Goal: Transaction & Acquisition: Purchase product/service

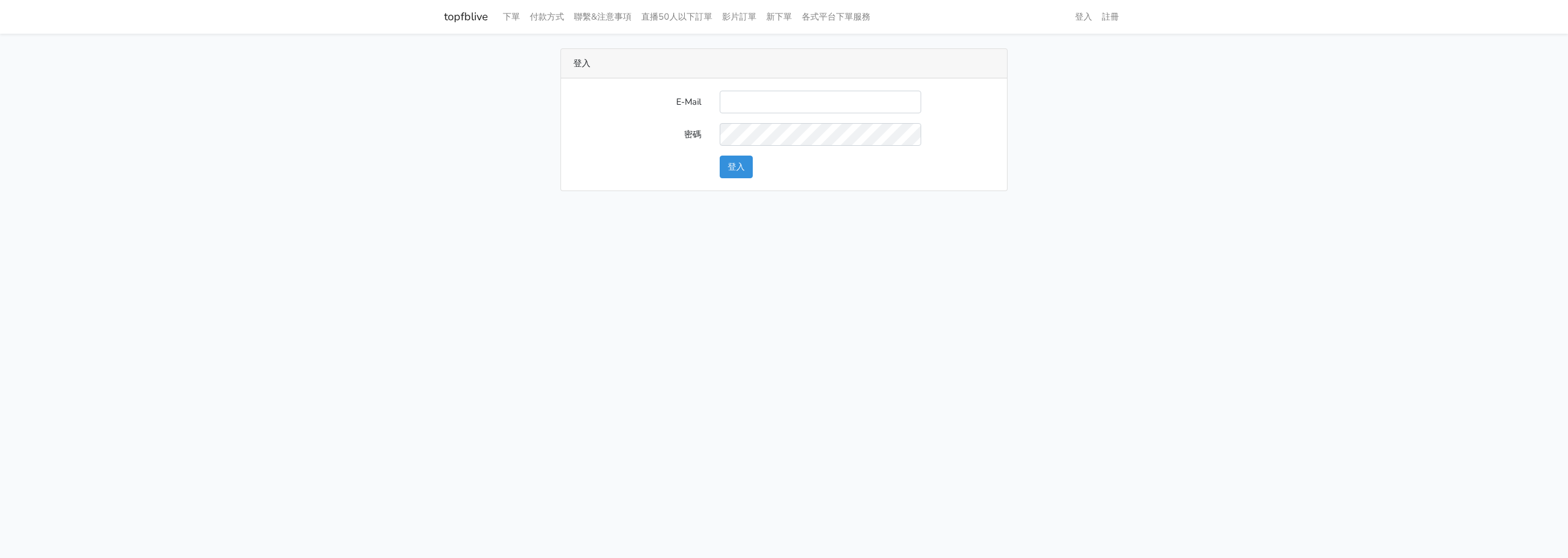
type input "L123572232@gmail.com"
click at [719, 169] on button "登入" at bounding box center [736, 167] width 33 height 23
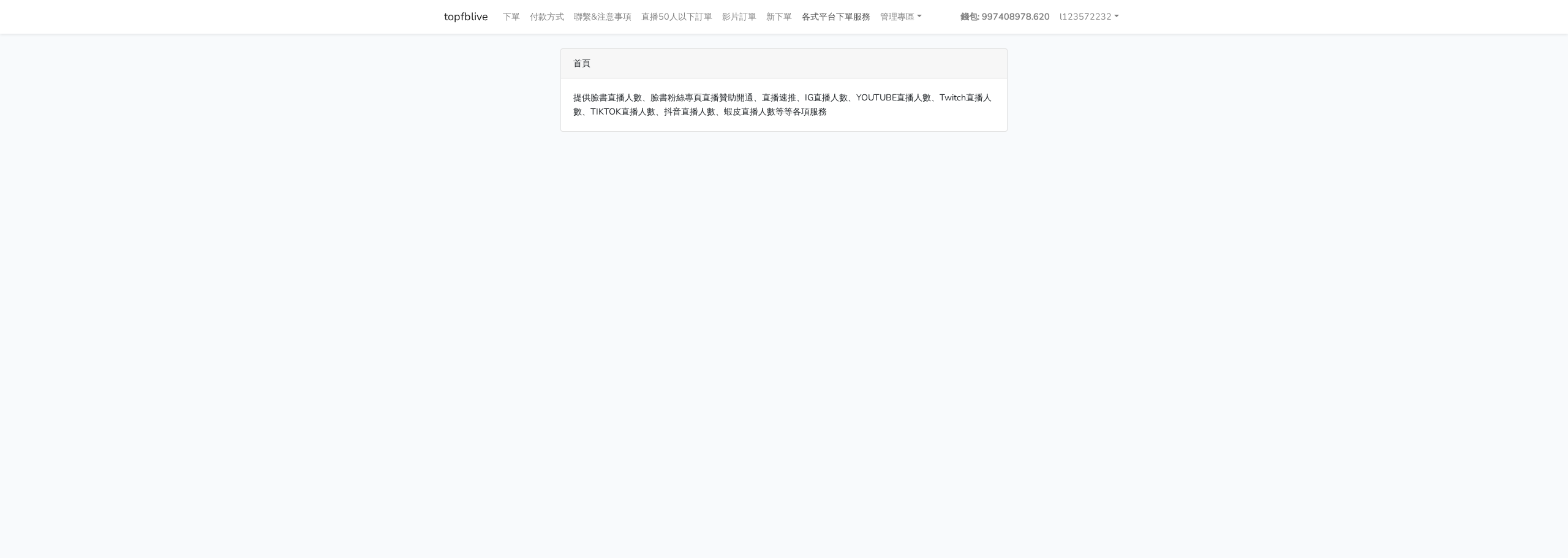
click at [818, 23] on link "各式平台下單服務" at bounding box center [836, 16] width 78 height 24
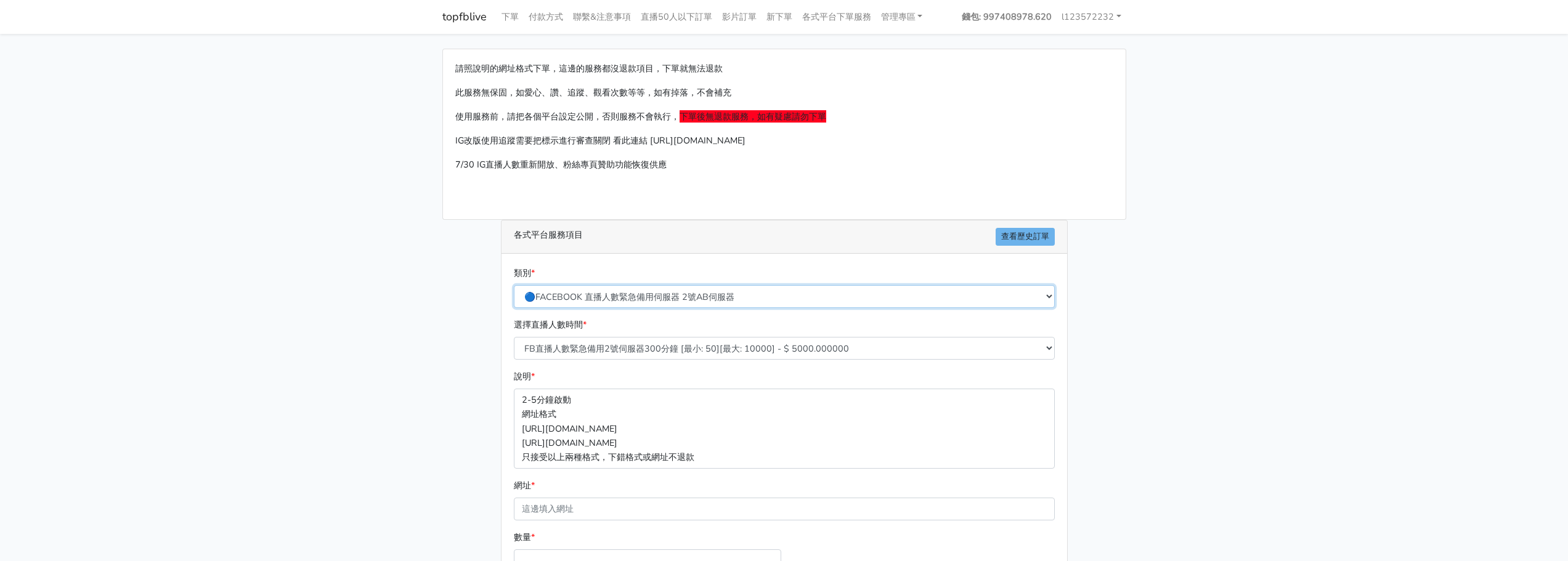
click at [700, 297] on select "🔵FACEBOOK 直播人數緊急備用伺服器 2號AB伺服器 🔵FACEBOOK 網軍專用貼文留言 安全保密 🔵FACEBOOK 直播人數緊急備用伺服器 J1 …" at bounding box center [784, 296] width 541 height 23
select select "🔵FACEBOOK 直播人數 AB伺服器"
click at [514, 285] on select "🔵FACEBOOK 直播人數緊急備用伺服器 2號AB伺服器 🔵FACEBOOK 網軍專用貼文留言 安全保密 🔵FACEBOOK 直播人數緊急備用伺服器 J1 …" at bounding box center [784, 296] width 541 height 23
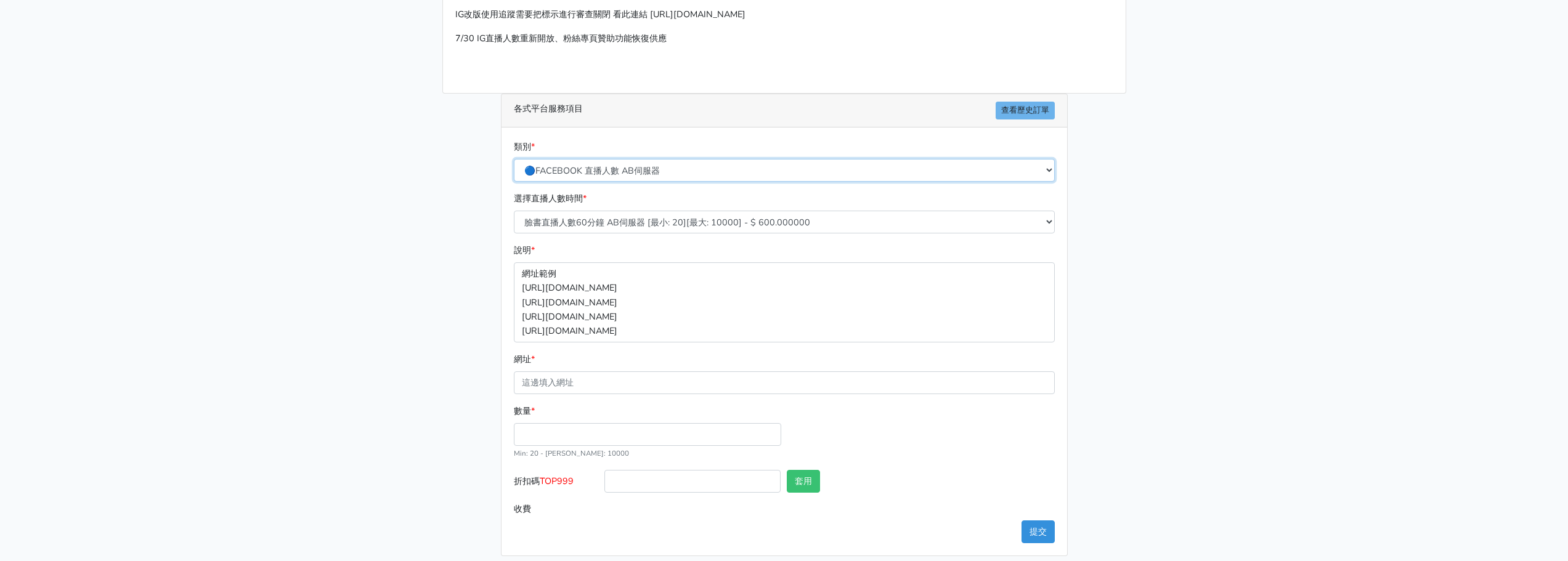
scroll to position [136, 0]
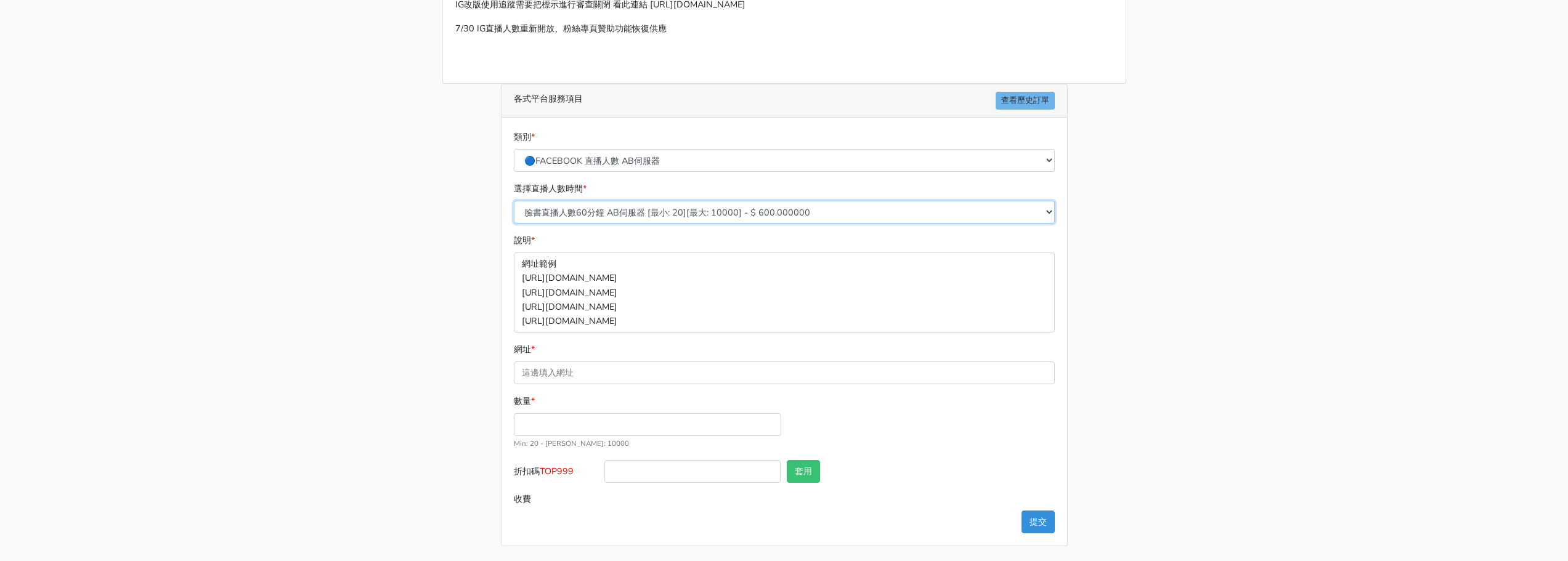
click at [622, 208] on select "臉書直播人數60分鐘 AB伺服器 [最小: 20][最大: 10000] - $ 600.000000 臉書直播人數90分鐘 AB伺服器 [最小: 20][最…" at bounding box center [784, 212] width 541 height 23
select select "614"
click at [514, 201] on select "臉書直播人數60分鐘 AB伺服器 [最小: 20][最大: 10000] - $ 600.000000 臉書直播人數90分鐘 AB伺服器 [最小: 20][最…" at bounding box center [784, 212] width 541 height 23
click at [624, 364] on input "網址 *" at bounding box center [784, 373] width 541 height 23
paste input "[URL][DOMAIN_NAME]"
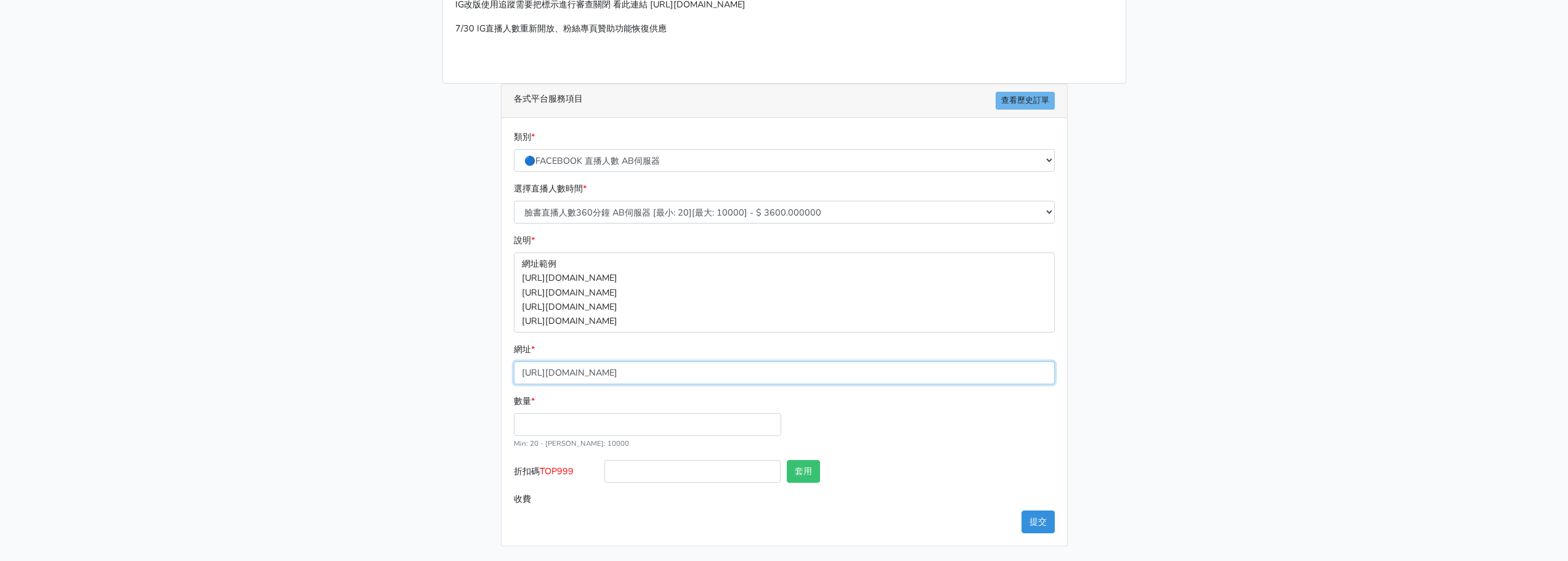
type input "[URL][DOMAIN_NAME]"
click at [548, 431] on input "數量 *" at bounding box center [647, 425] width 267 height 23
type input "20"
type input "72.000"
click at [957, 421] on div "數量 * 20 Min: 20 - Max: 10000" at bounding box center [784, 427] width 547 height 66
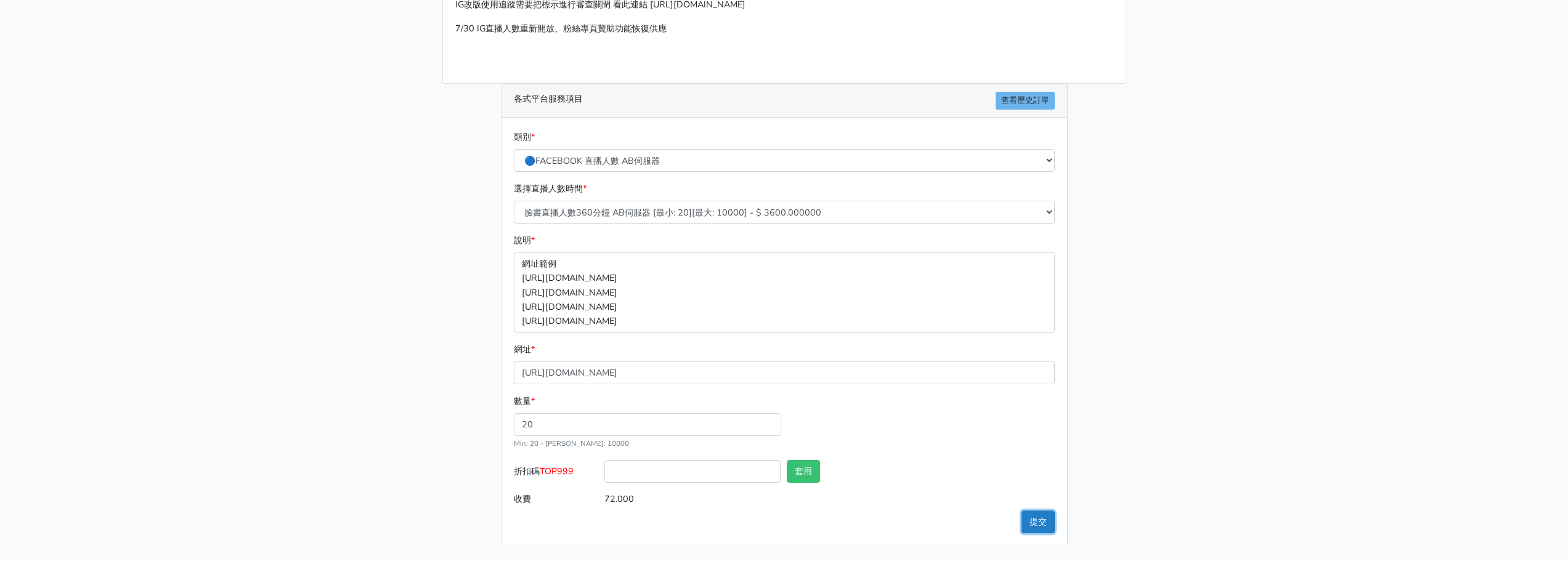
click at [1026, 518] on button "提交" at bounding box center [1038, 522] width 34 height 23
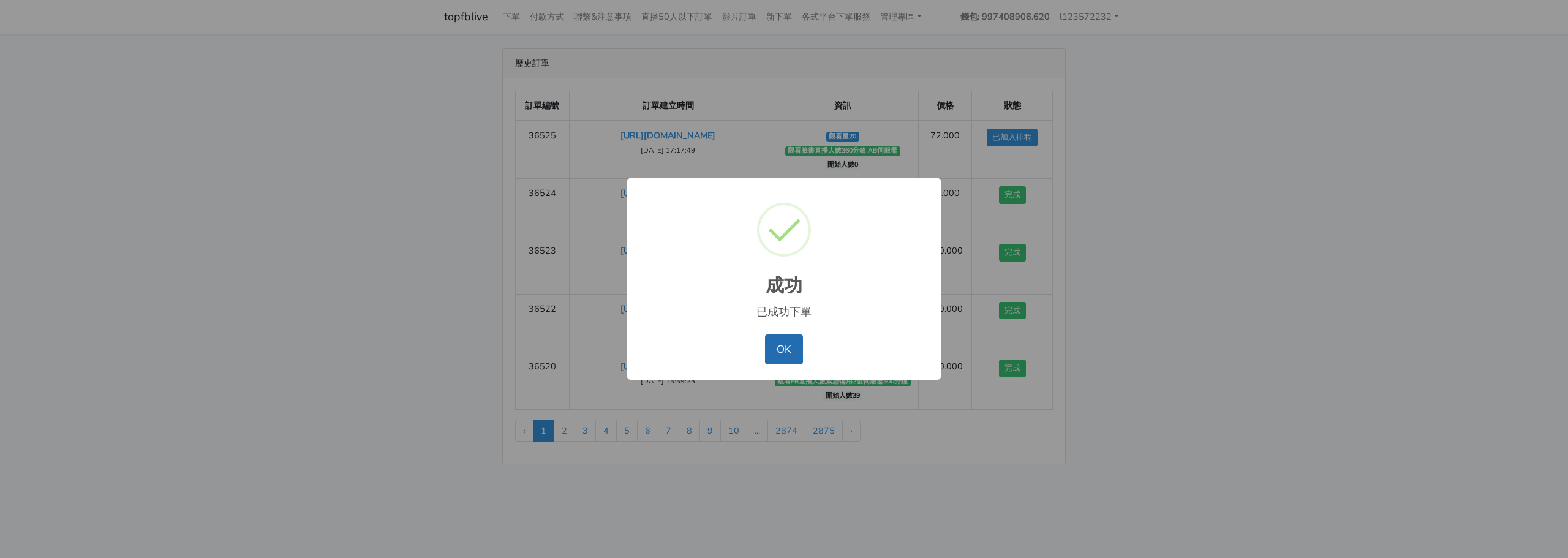
click at [785, 359] on button "OK" at bounding box center [784, 349] width 37 height 29
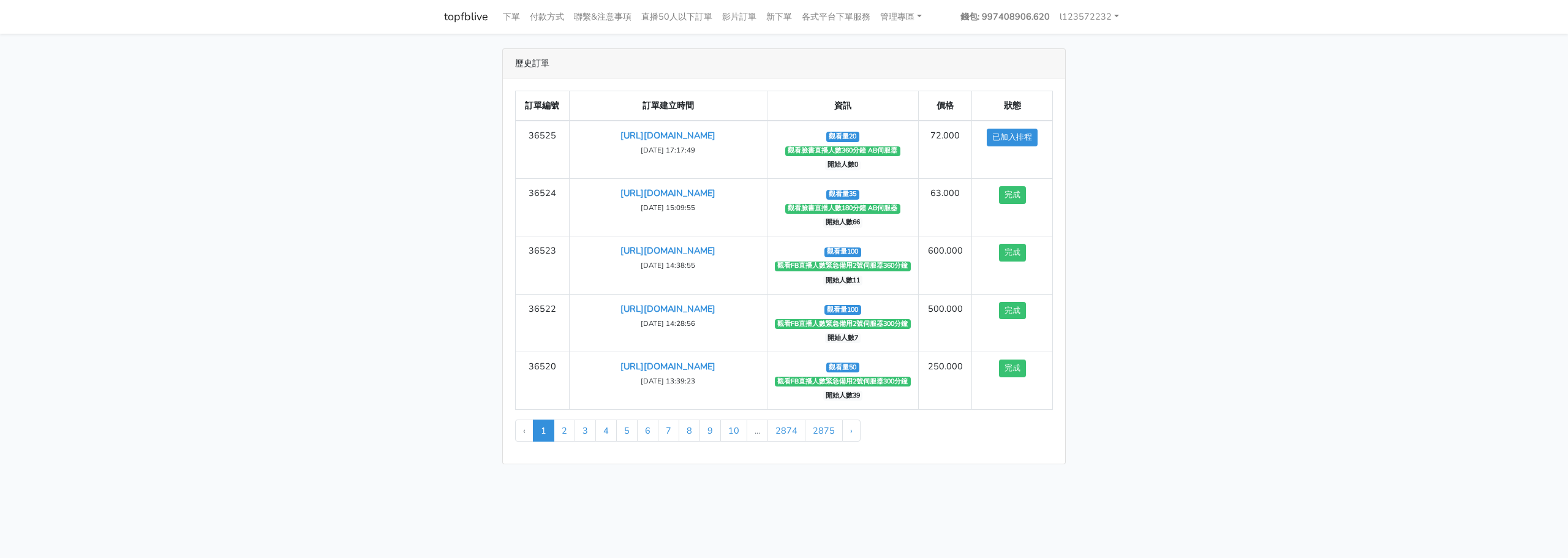
click at [415, 281] on main "歷史訂單 訂單編號 訂單建立時間 資訊 價格 狀態 36525 https://www.facebook.com/pan.xiu.ru.625966/vide…" at bounding box center [784, 256] width 1568 height 446
click at [853, 15] on link "各式平台下單服務" at bounding box center [836, 16] width 78 height 24
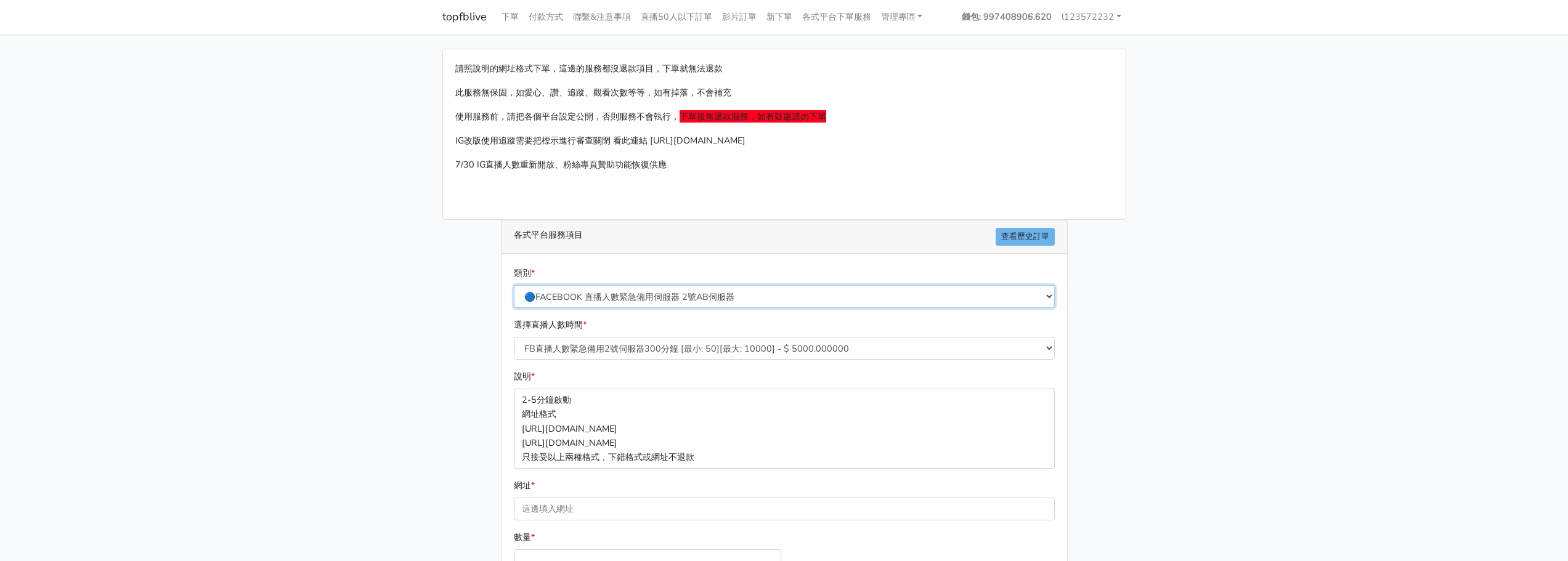
click at [604, 292] on select "🔵FACEBOOK 直播人數緊急備用伺服器 2號AB伺服器 🔵FACEBOOK 網軍專用貼文留言 安全保密 🔵FACEBOOK 直播人數緊急備用伺服器 J1 …" at bounding box center [784, 296] width 541 height 23
select select "🔵FACEBOOK 直播人數 AB伺服器"
click at [514, 285] on select "🔵FACEBOOK 直播人數緊急備用伺服器 2號AB伺服器 🔵FACEBOOK 網軍專用貼文留言 安全保密 🔵FACEBOOK 直播人數緊急備用伺服器 J1 …" at bounding box center [784, 296] width 541 height 23
click at [628, 346] on select "臉書直播人數60分鐘 AB伺服器 [最小: 20][最大: 10000] - $ 600.000000 臉書直播人數90分鐘 AB伺服器 [最小: 20][最…" at bounding box center [784, 348] width 541 height 23
select select "614"
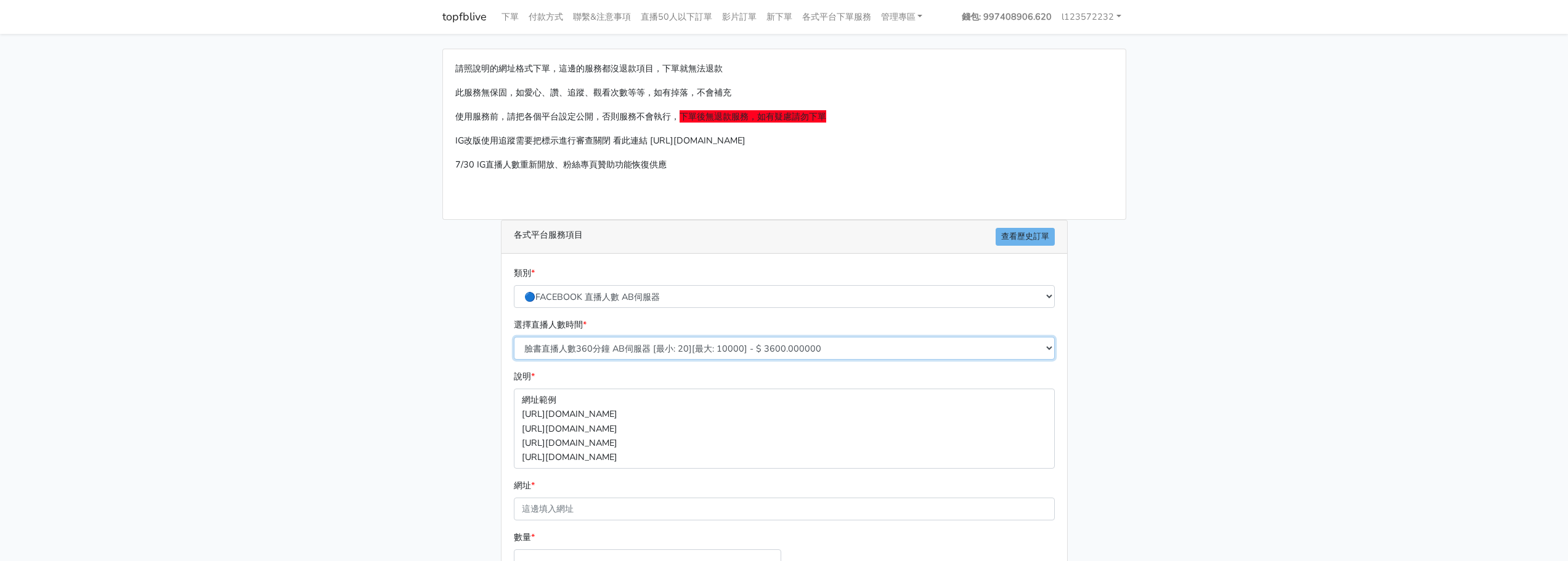
click at [514, 337] on select "臉書直播人數60分鐘 AB伺服器 [最小: 20][最大: 10000] - $ 600.000000 臉書直播人數90分鐘 AB伺服器 [最小: 20][最…" at bounding box center [784, 348] width 541 height 23
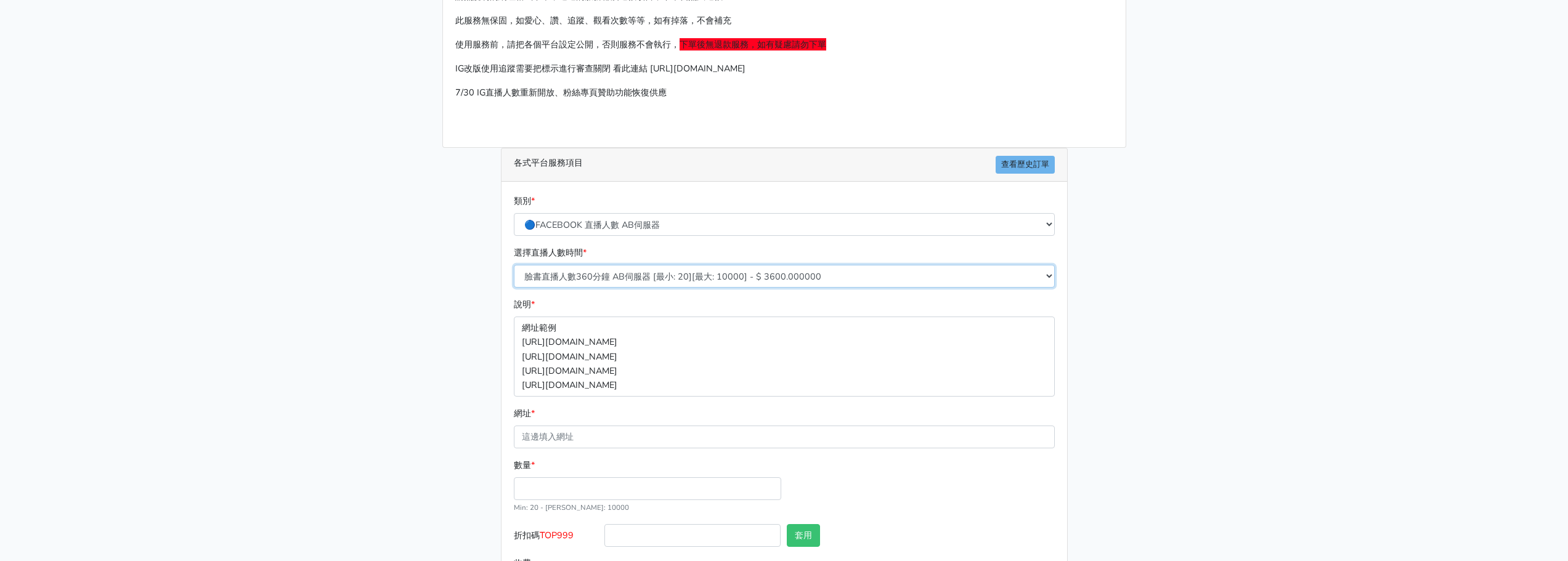
scroll to position [123, 0]
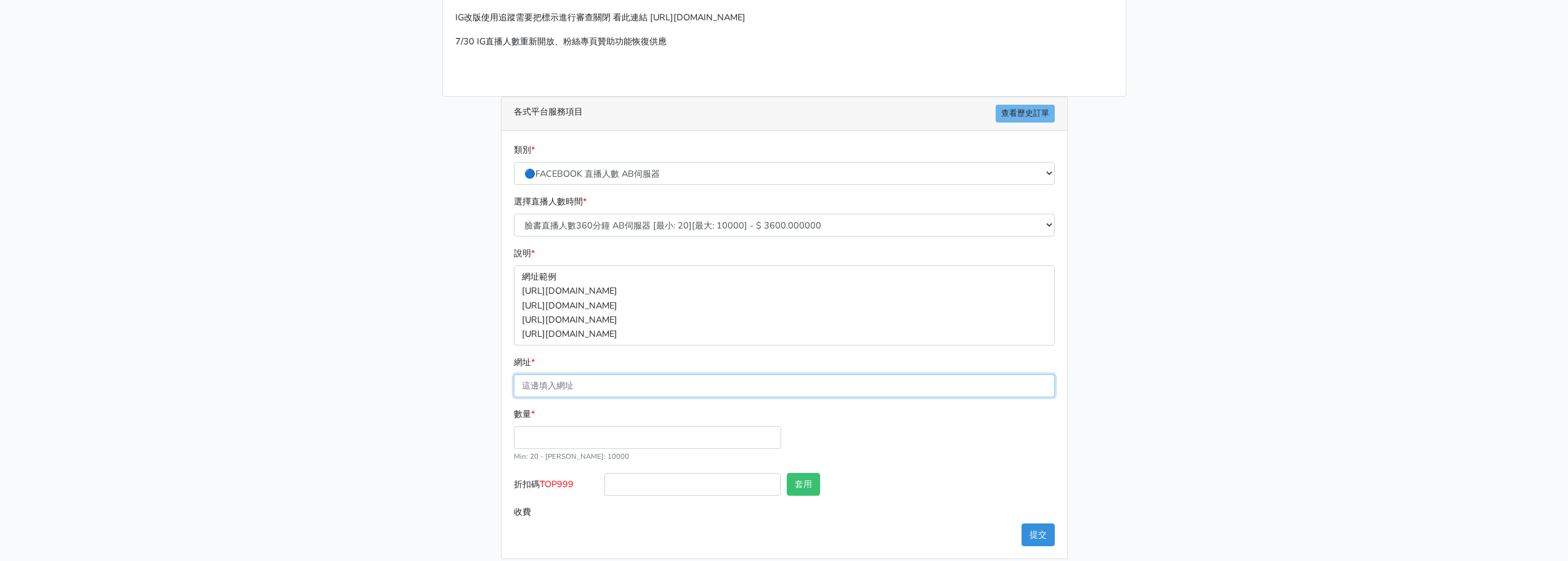
click at [610, 374] on input "網址 *" at bounding box center [784, 386] width 541 height 23
paste input "[URL][DOMAIN_NAME]"
type input "[URL][DOMAIN_NAME]"
click at [523, 441] on input "數量 *" at bounding box center [647, 437] width 267 height 23
type input "20"
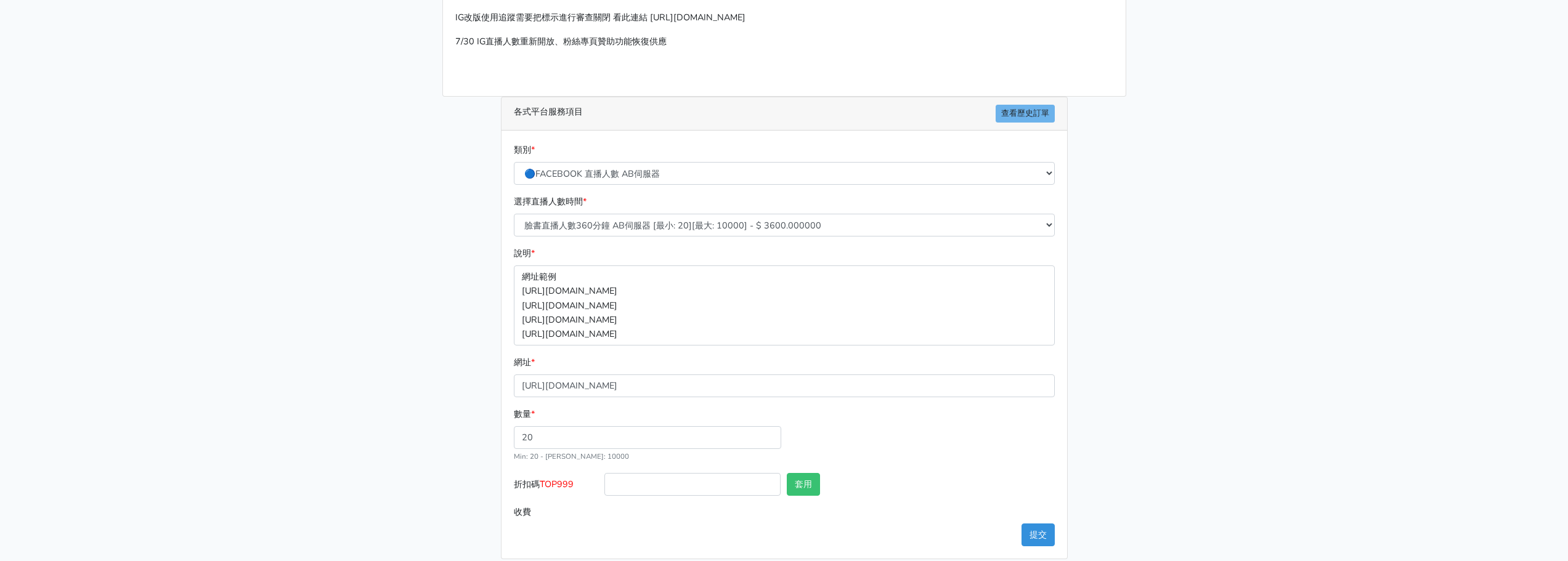
type input "72.000"
click at [428, 424] on main "請照說明的網址格式下單，這邊的服務都沒退款項目，下單就無法退款 此服務無保固，如愛心、讚、追蹤、觀看次數等等，如有掉落，不會補充 使用服務前，請把各個平台設定…" at bounding box center [784, 242] width 1568 height 663
click at [1034, 531] on button "提交" at bounding box center [1038, 535] width 34 height 23
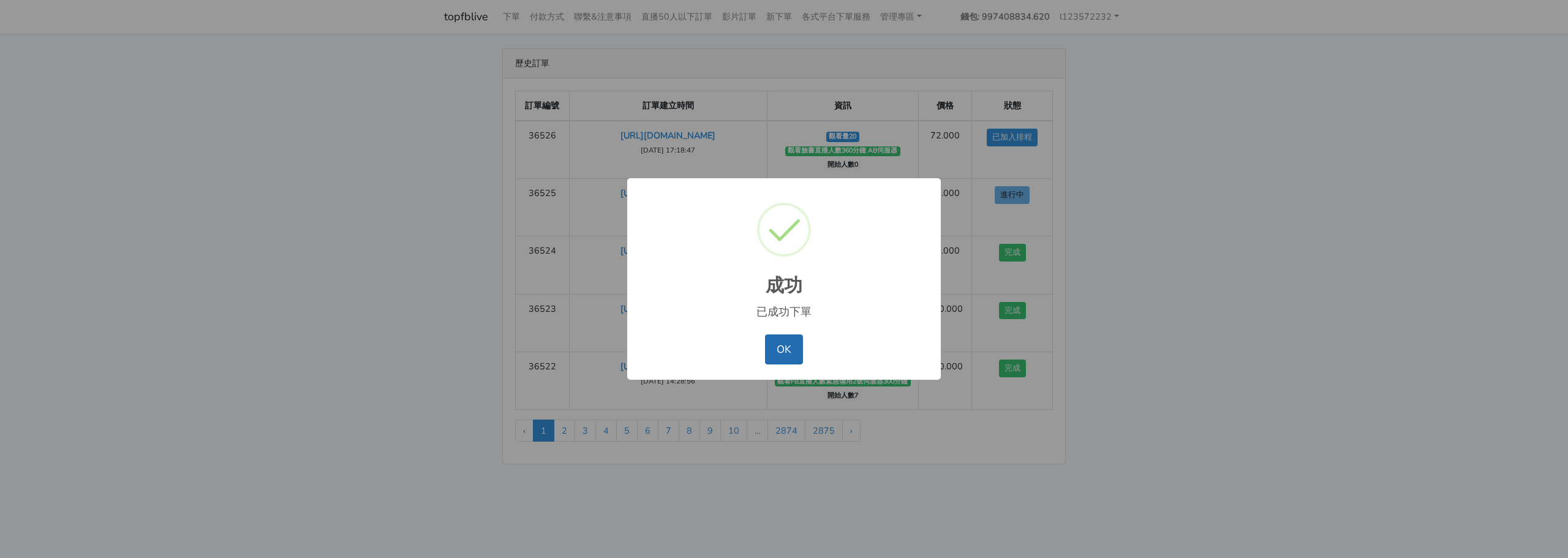
click at [771, 343] on button "OK" at bounding box center [784, 349] width 37 height 29
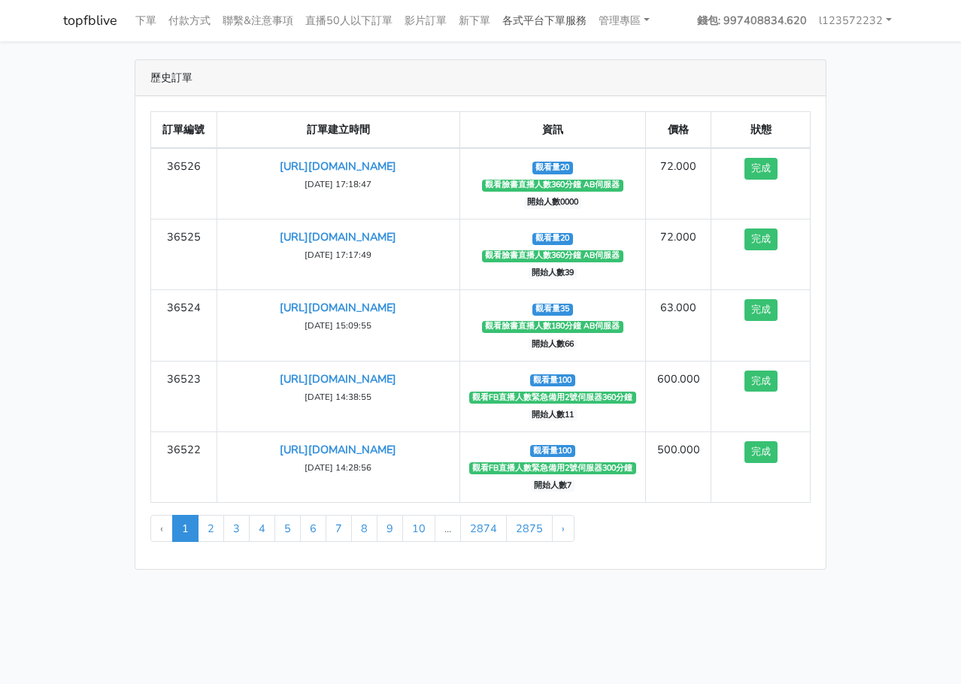
click at [546, 18] on link "各式平台下單服務" at bounding box center [544, 20] width 96 height 29
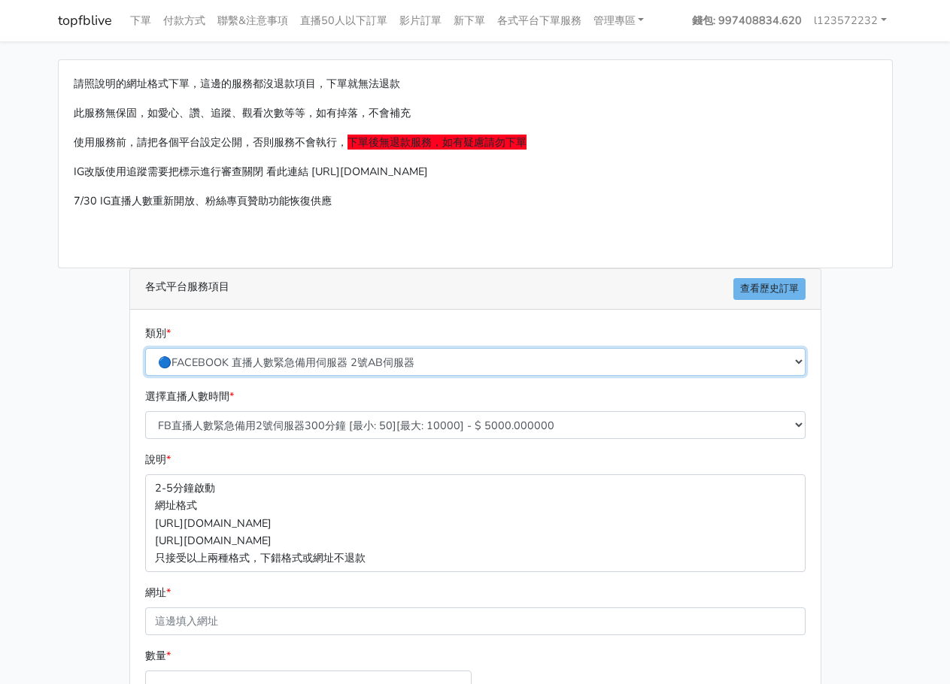
click at [458, 365] on select "🔵FACEBOOK 直播人數緊急備用伺服器 2號AB伺服器 🔵FACEBOOK 網軍專用貼文留言 安全保密 🔵FACEBOOK 直播人數緊急備用伺服器 J1 …" at bounding box center [475, 362] width 660 height 28
select select "🔵FACEBOOK 直播人數 AB伺服器"
click at [145, 348] on select "🔵FACEBOOK 直播人數緊急備用伺服器 2號AB伺服器 🔵FACEBOOK 網軍專用貼文留言 安全保密 🔵FACEBOOK 直播人數緊急備用伺服器 J1 …" at bounding box center [475, 362] width 660 height 28
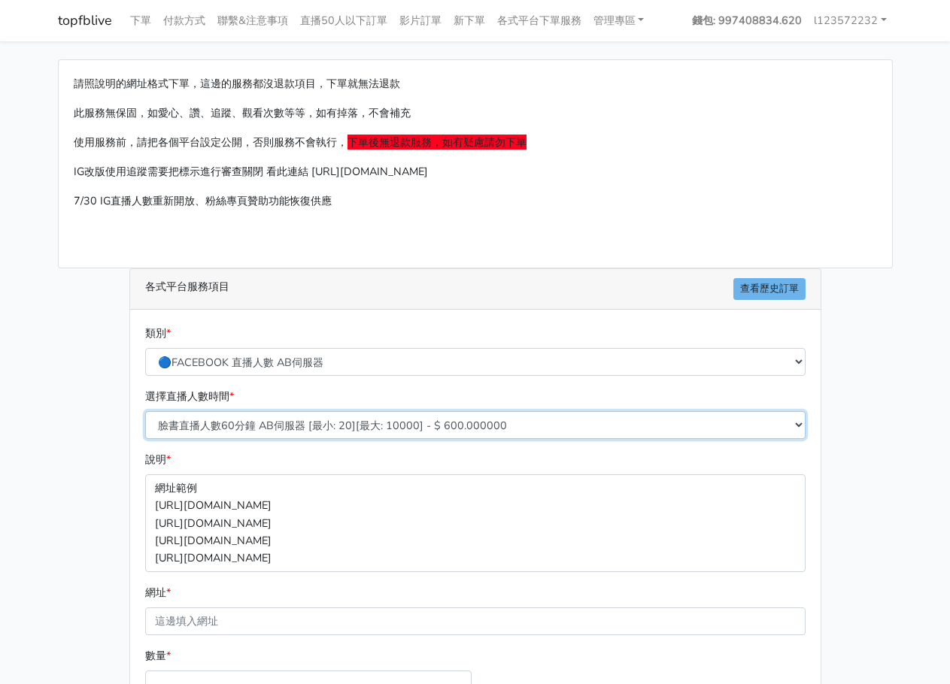
click at [393, 424] on select "臉書直播人數60分鐘 AB伺服器 [最小: 20][最大: 10000] - $ 600.000000 臉書直播人數90分鐘 AB伺服器 [最小: 20][最…" at bounding box center [475, 425] width 660 height 28
select select "614"
click at [145, 411] on select "臉書直播人數60分鐘 AB伺服器 [最小: 20][最大: 10000] - $ 600.000000 臉書直播人數90分鐘 AB伺服器 [最小: 20][最…" at bounding box center [475, 425] width 660 height 28
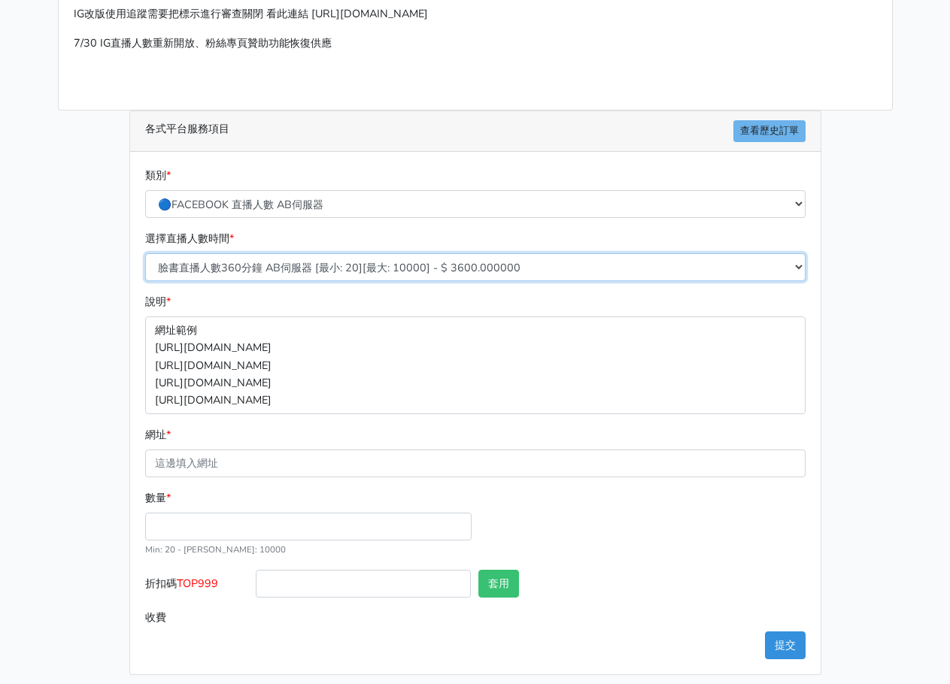
scroll to position [167, 0]
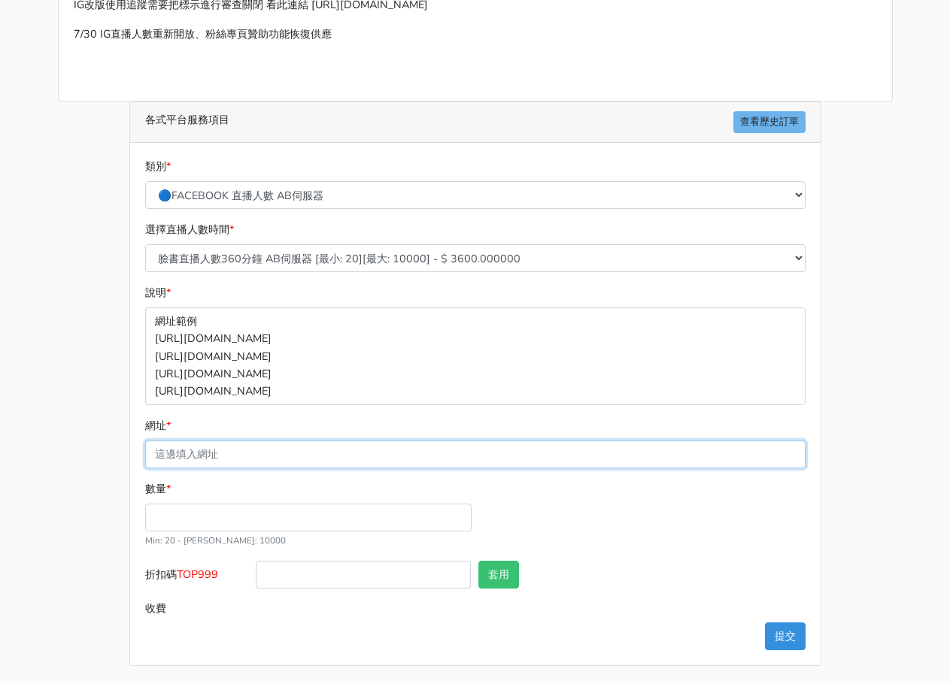
click at [343, 462] on input "網址 *" at bounding box center [475, 455] width 660 height 28
paste input "[URL][DOMAIN_NAME]"
type input "[URL][DOMAIN_NAME]"
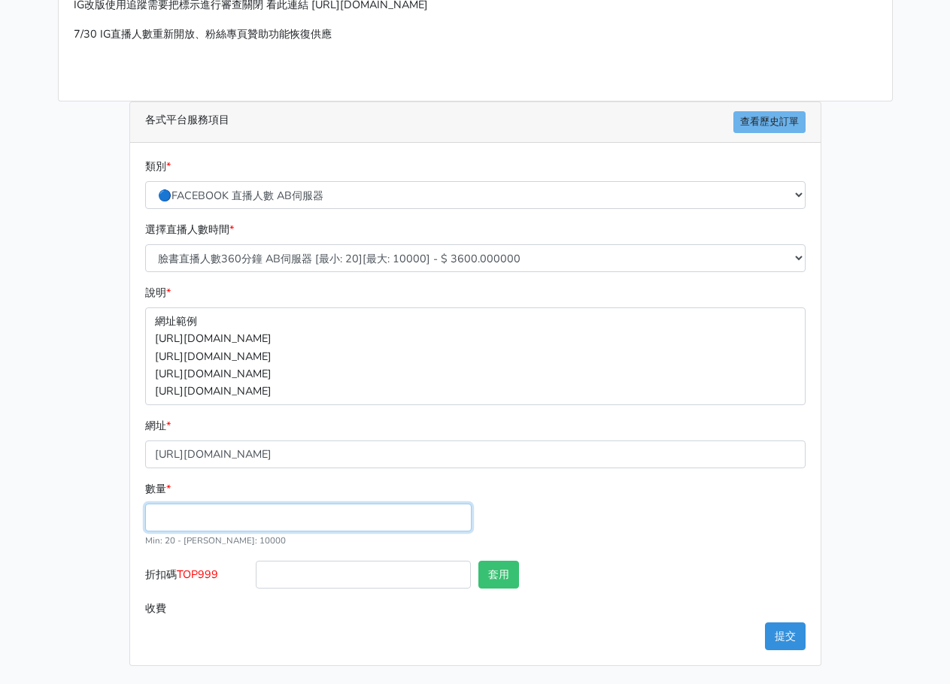
click at [417, 513] on input "數量 *" at bounding box center [308, 518] width 326 height 28
type input "20"
type input "72.000"
click at [774, 635] on button "提交" at bounding box center [785, 637] width 41 height 28
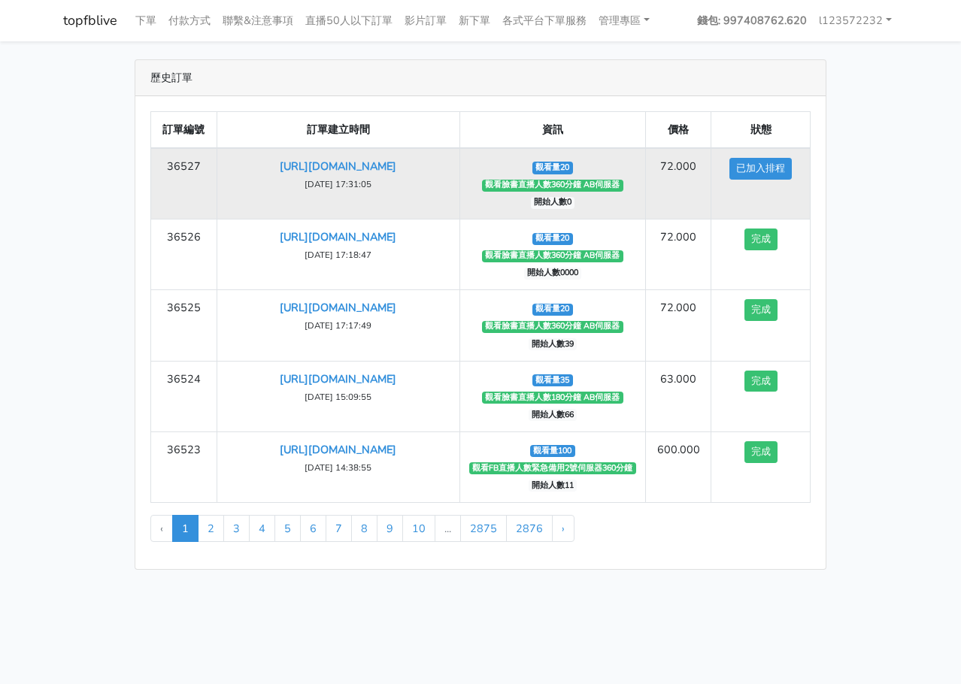
drag, startPoint x: 222, startPoint y: 162, endPoint x: 412, endPoint y: 188, distance: 192.0
click at [412, 188] on td "[URL][DOMAIN_NAME] [DATE] 17:31:05" at bounding box center [338, 183] width 243 height 71
copy link "[URL][DOMAIN_NAME]"
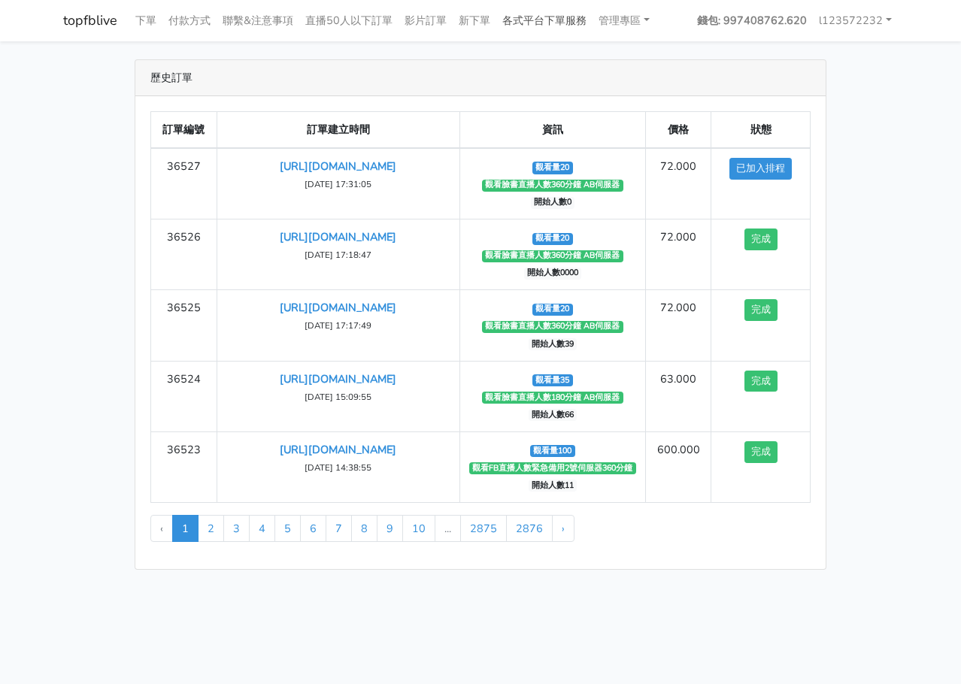
click at [551, 27] on link "各式平台下單服務" at bounding box center [544, 20] width 96 height 29
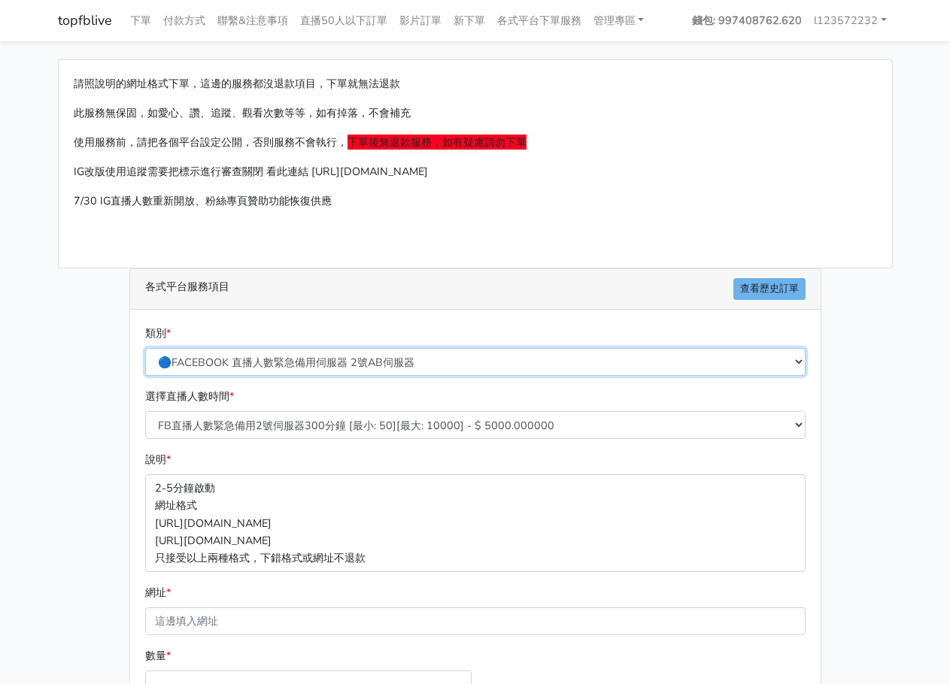
click at [348, 365] on select "🔵FACEBOOK 直播人數緊急備用伺服器 2號AB伺服器 🔵FACEBOOK 網軍專用貼文留言 安全保密 🔵FACEBOOK 直播人數緊急備用伺服器 J1 …" at bounding box center [475, 362] width 660 height 28
select select "🔵FACEBOOK 直播人數 AB伺服器"
click at [145, 348] on select "🔵FACEBOOK 直播人數緊急備用伺服器 2號AB伺服器 🔵FACEBOOK 網軍專用貼文留言 安全保密 🔵FACEBOOK 直播人數緊急備用伺服器 J1 …" at bounding box center [475, 362] width 660 height 28
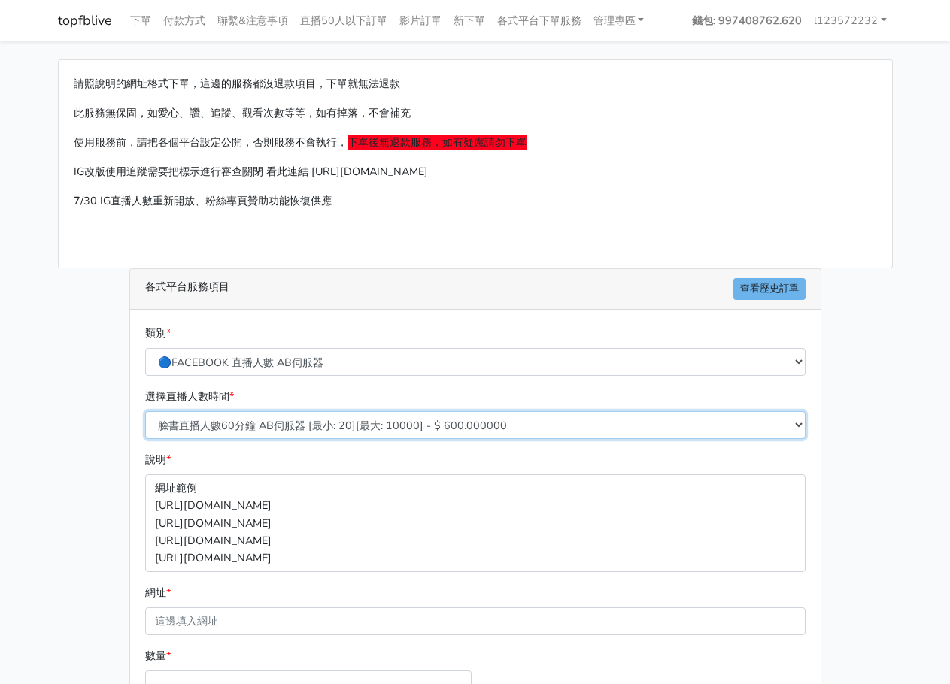
click at [347, 418] on select "臉書直播人數60分鐘 AB伺服器 [最小: 20][最大: 10000] - $ 600.000000 臉書直播人數90分鐘 AB伺服器 [最小: 20][最…" at bounding box center [475, 425] width 660 height 28
select select "614"
click at [145, 411] on select "臉書直播人數60分鐘 AB伺服器 [最小: 20][最大: 10000] - $ 600.000000 臉書直播人數90分鐘 AB伺服器 [最小: 20][最…" at bounding box center [475, 425] width 660 height 28
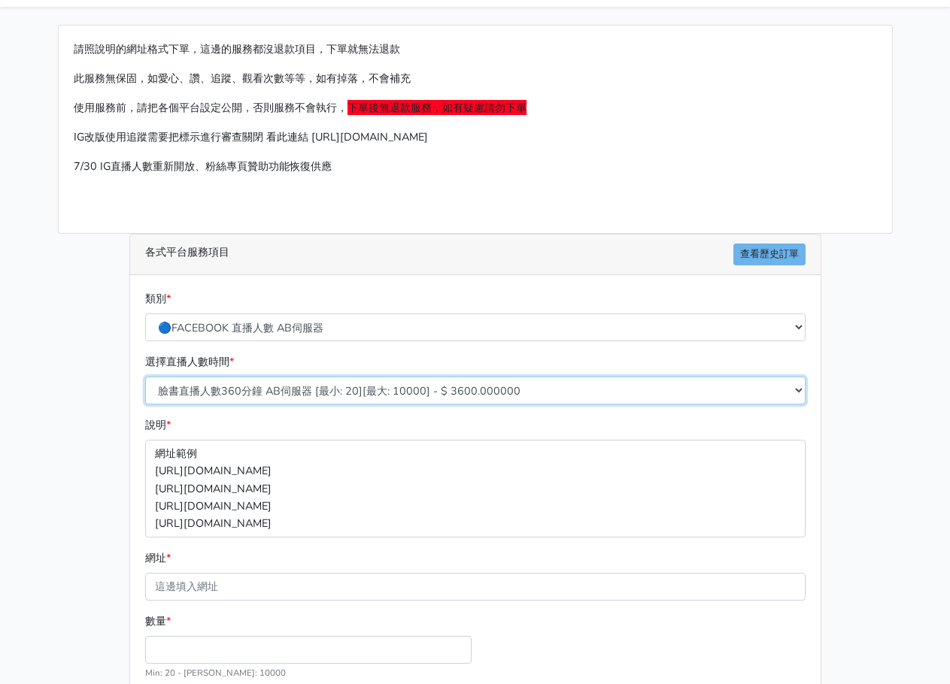
scroll to position [167, 0]
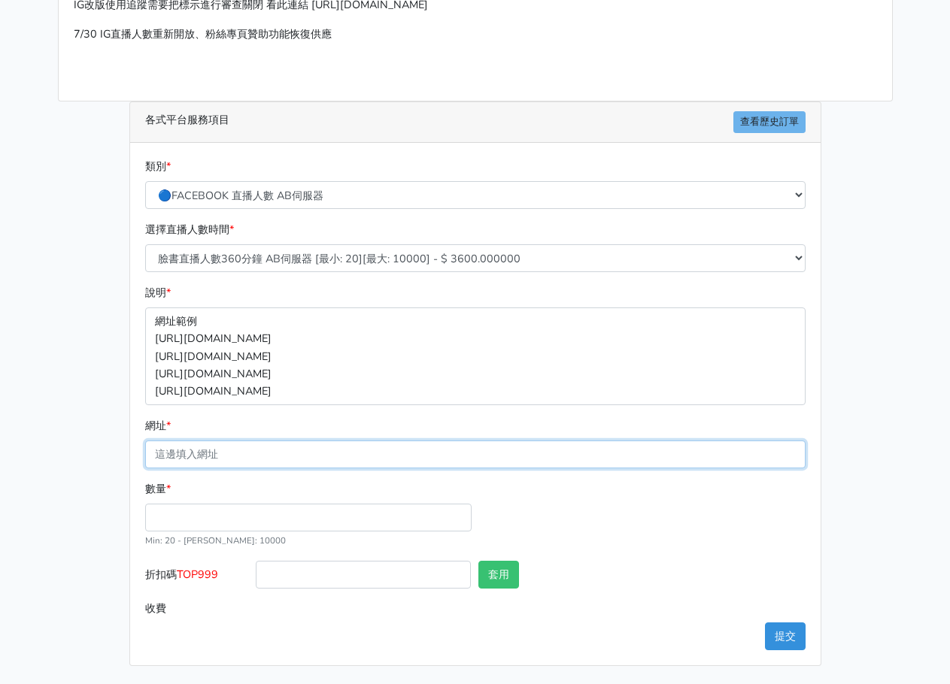
click at [301, 462] on input "網址 *" at bounding box center [475, 455] width 660 height 28
paste input "[URL][DOMAIN_NAME]"
type input "[URL][DOMAIN_NAME]"
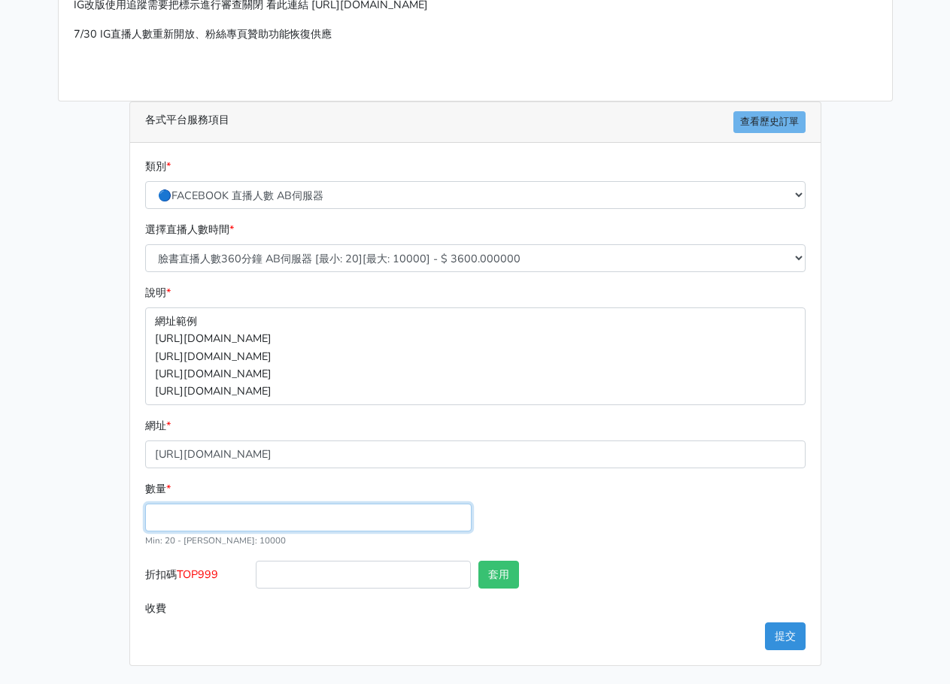
click at [346, 505] on input "數量 *" at bounding box center [308, 518] width 326 height 28
type input "20"
type input "72.000"
click at [705, 554] on div "數量 * 20 Min: 20 - Max: 10000" at bounding box center [475, 520] width 668 height 80
click at [789, 639] on button "提交" at bounding box center [785, 637] width 41 height 28
